Goal: Check status: Check status

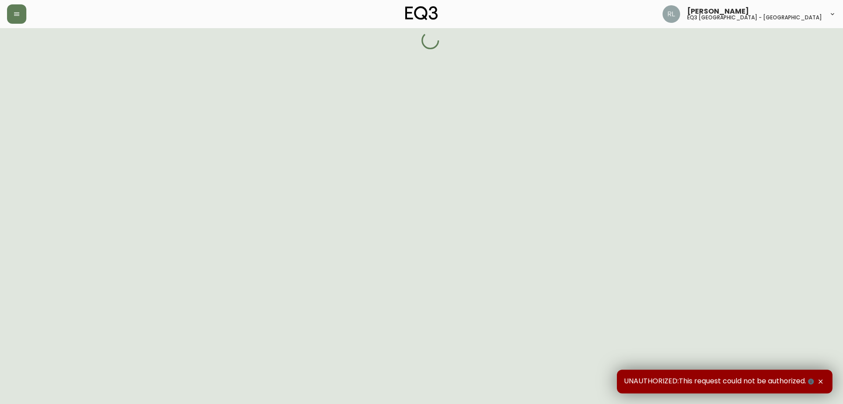
click at [822, 382] on icon "button" at bounding box center [820, 381] width 7 height 7
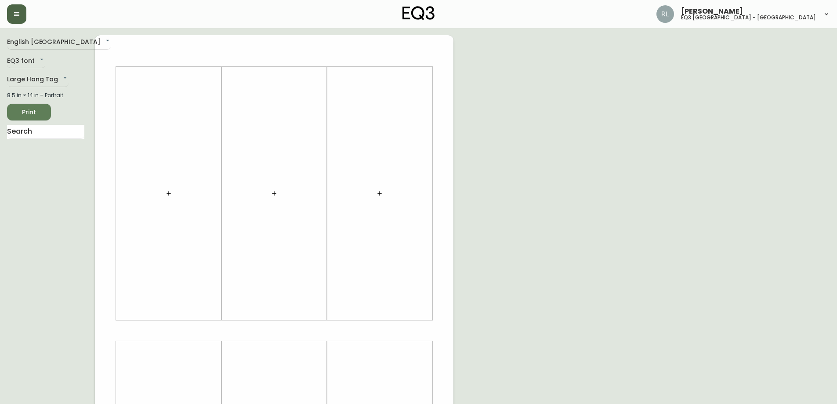
click at [18, 18] on button "button" at bounding box center [16, 13] width 19 height 19
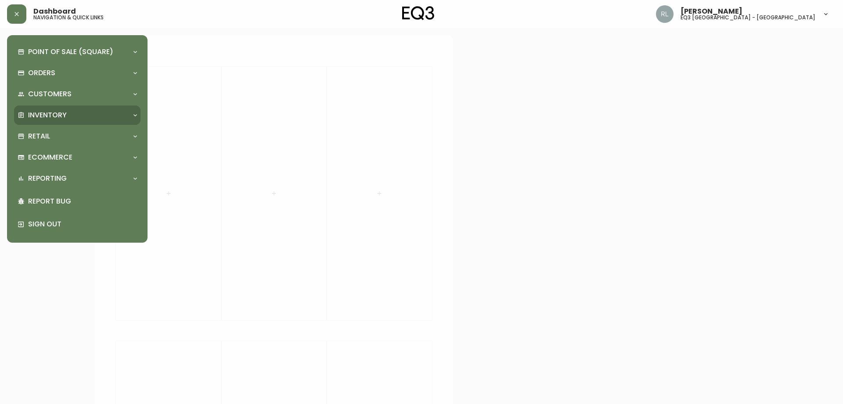
click at [52, 116] on p "Inventory" at bounding box center [47, 115] width 39 height 10
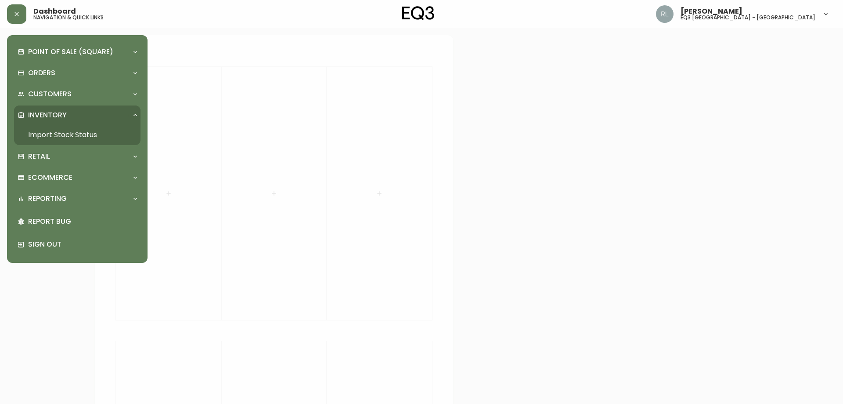
click at [65, 137] on link "Import Stock Status" at bounding box center [77, 135] width 127 height 20
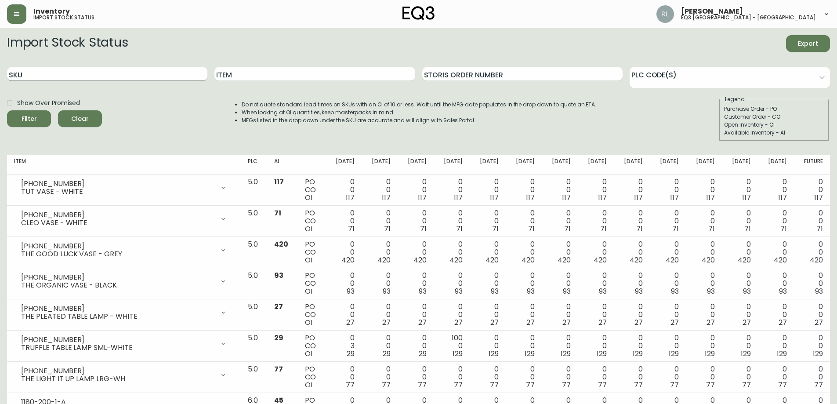
click at [180, 74] on input "SKU" at bounding box center [107, 74] width 200 height 14
paste input "[PHONE_NUMBER]"
click at [7, 110] on button "Filter" at bounding box center [29, 118] width 44 height 17
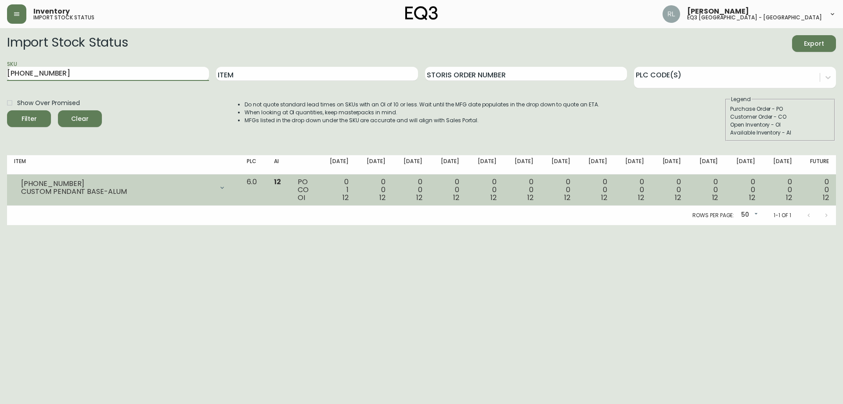
click at [226, 186] on icon at bounding box center [222, 187] width 7 height 7
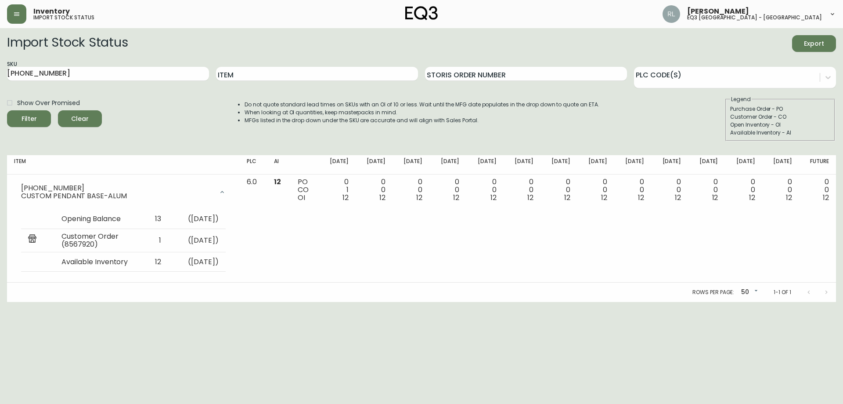
drag, startPoint x: 0, startPoint y: 72, endPoint x: 1, endPoint y: 85, distance: 13.2
click at [0, 88] on main "Import Stock Status Export SKU [PHONE_NUMBER] Item Storis Order Number PLC Code…" at bounding box center [421, 165] width 843 height 274
paste input "609-0"
type input "[PHONE_NUMBER]"
click at [7, 110] on button "Filter" at bounding box center [29, 118] width 44 height 17
